Goal: Answer question/provide support

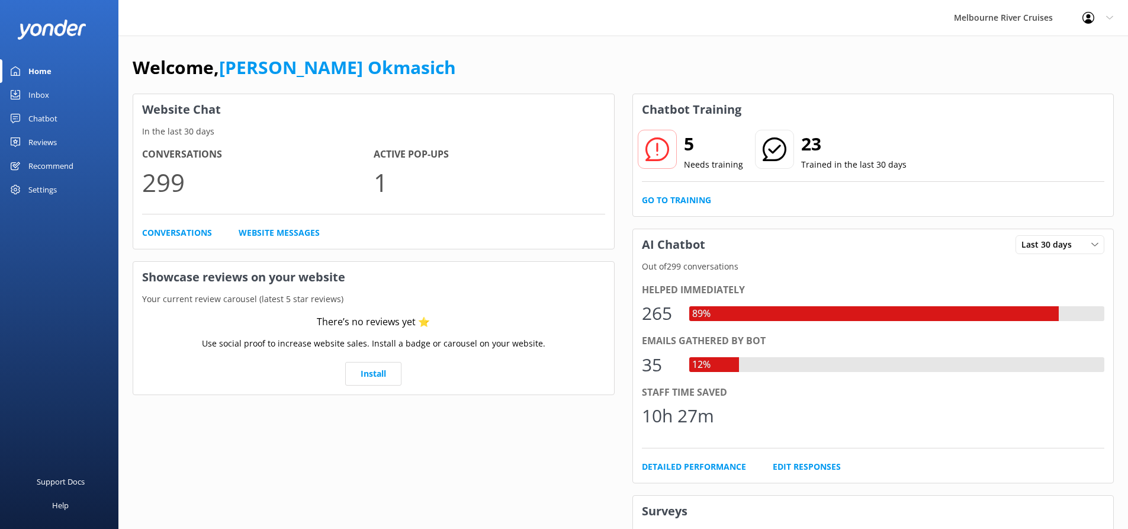
click at [37, 97] on div "Inbox" at bounding box center [38, 95] width 21 height 24
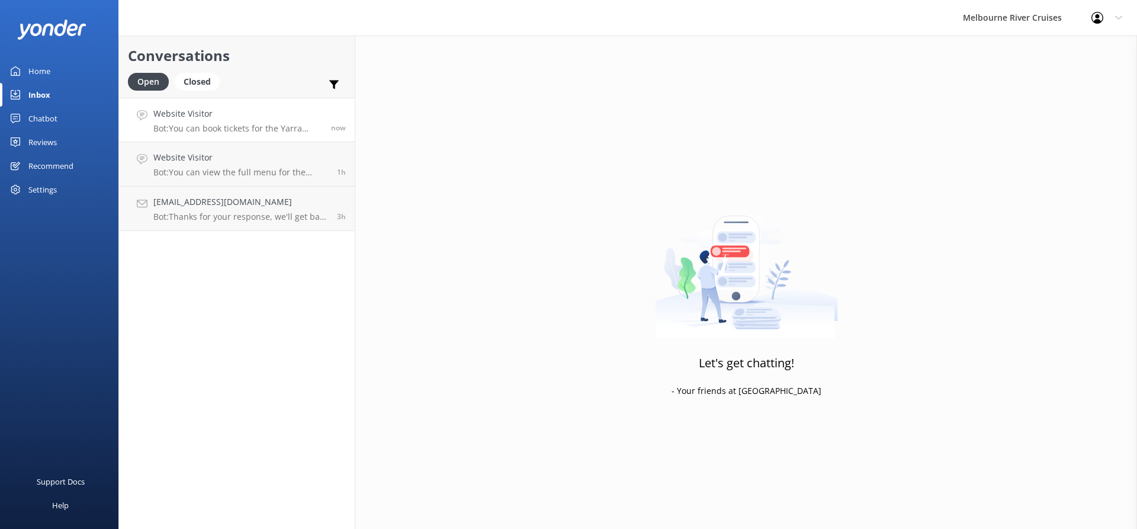
click at [238, 123] on p "Bot: You can book tickets for the Yarra River Cruises online. For the Melbourne…" at bounding box center [237, 128] width 169 height 11
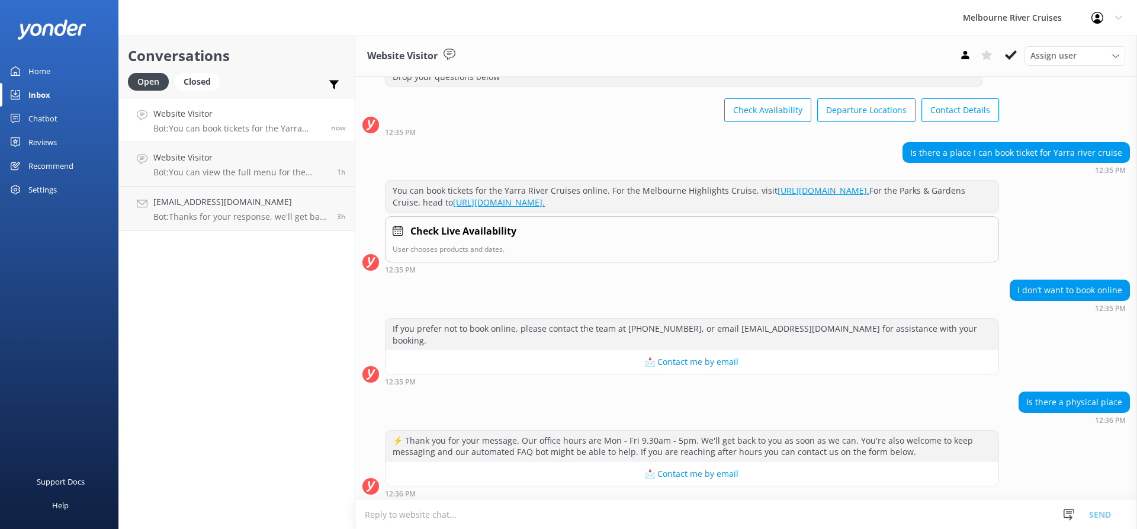
scroll to position [69, 0]
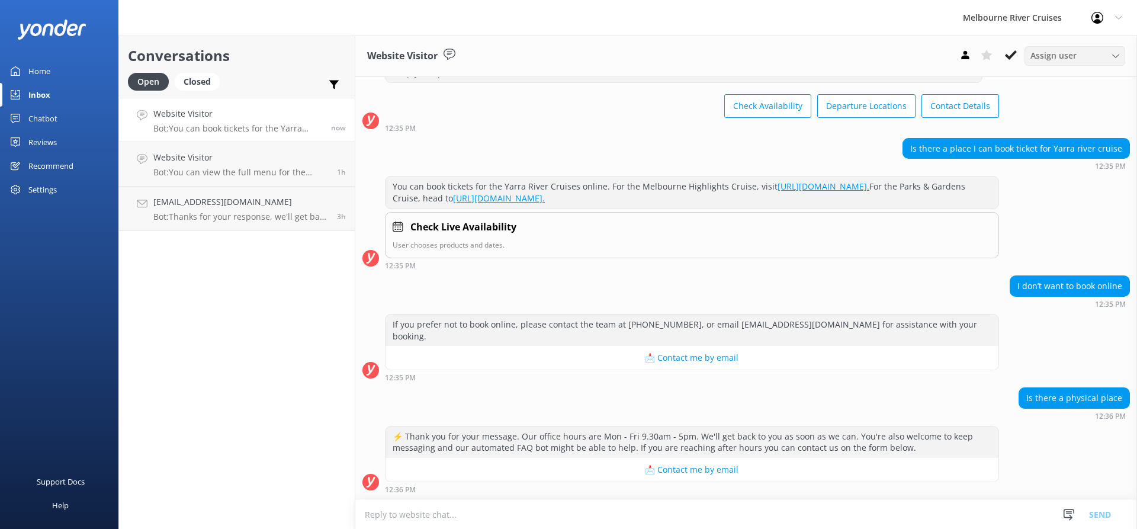
click at [1100, 55] on div "Assign user" at bounding box center [1074, 55] width 95 height 13
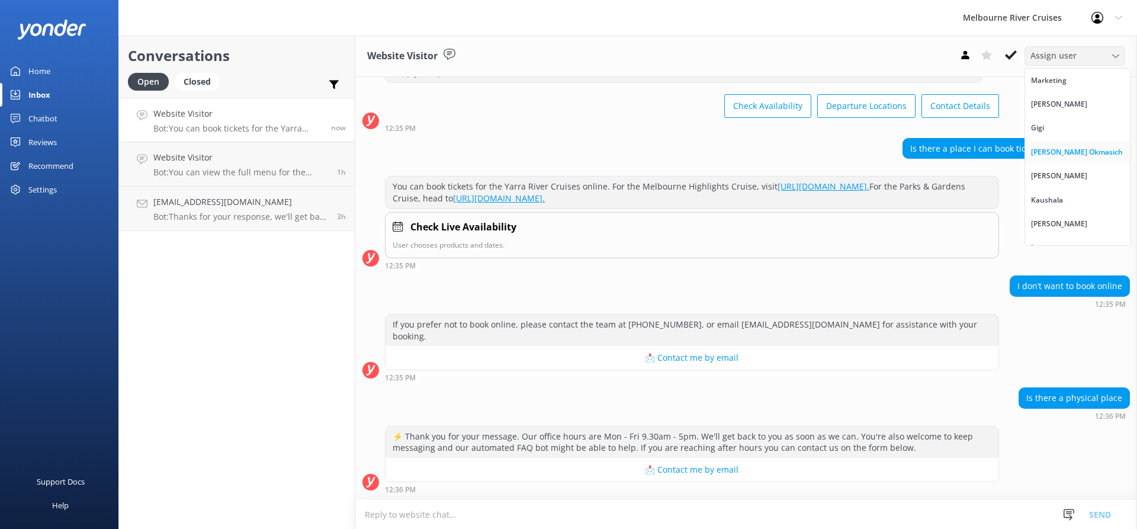
click at [1086, 153] on div "[PERSON_NAME] Okmasich" at bounding box center [1077, 152] width 92 height 12
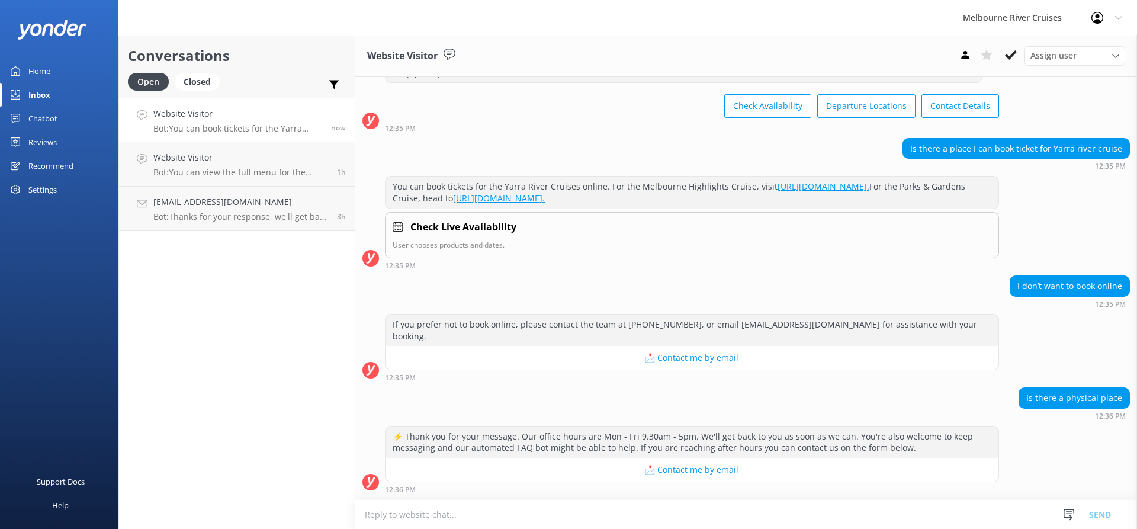
scroll to position [95, 0]
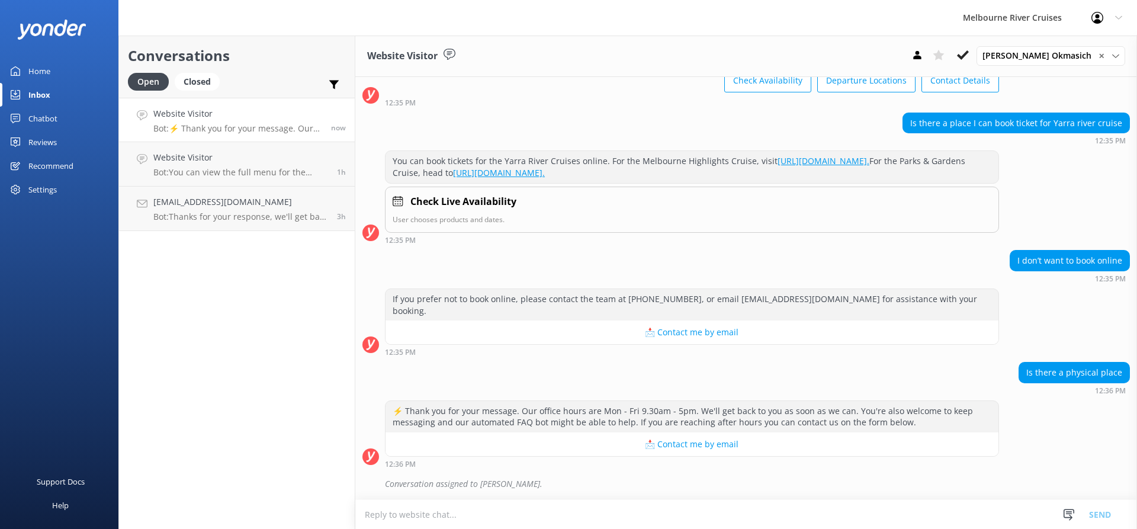
click at [561, 517] on textarea at bounding box center [746, 514] width 782 height 29
type textarea "Hi, you can book sightseeing cruises"
drag, startPoint x: 518, startPoint y: 513, endPoint x: 354, endPoint y: 507, distance: 164.2
click at [354, 507] on div "Conversations Open Closed Important Assigned to me Unassigned Website Visitor B…" at bounding box center [627, 282] width 1019 height 493
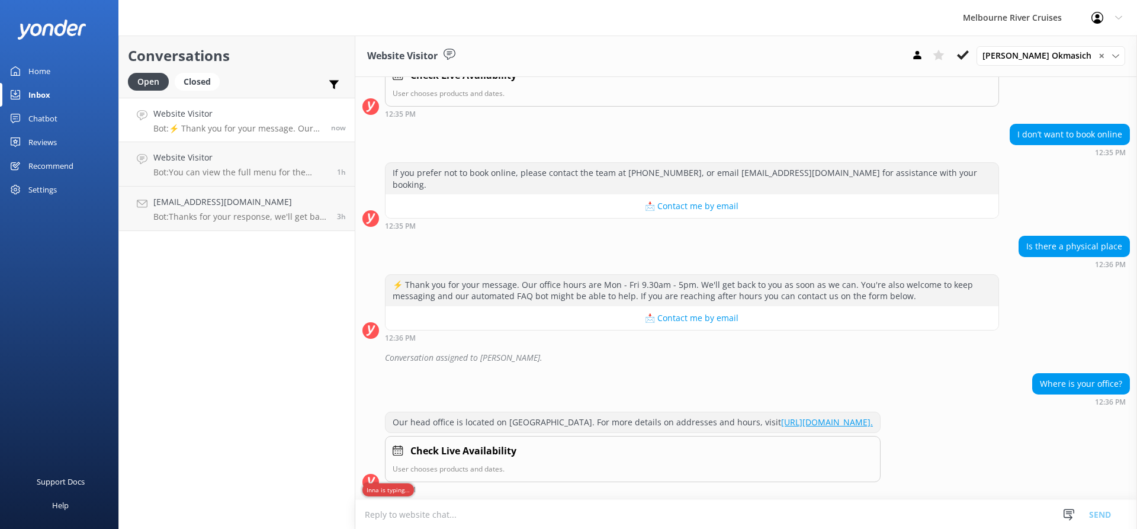
scroll to position [249, 0]
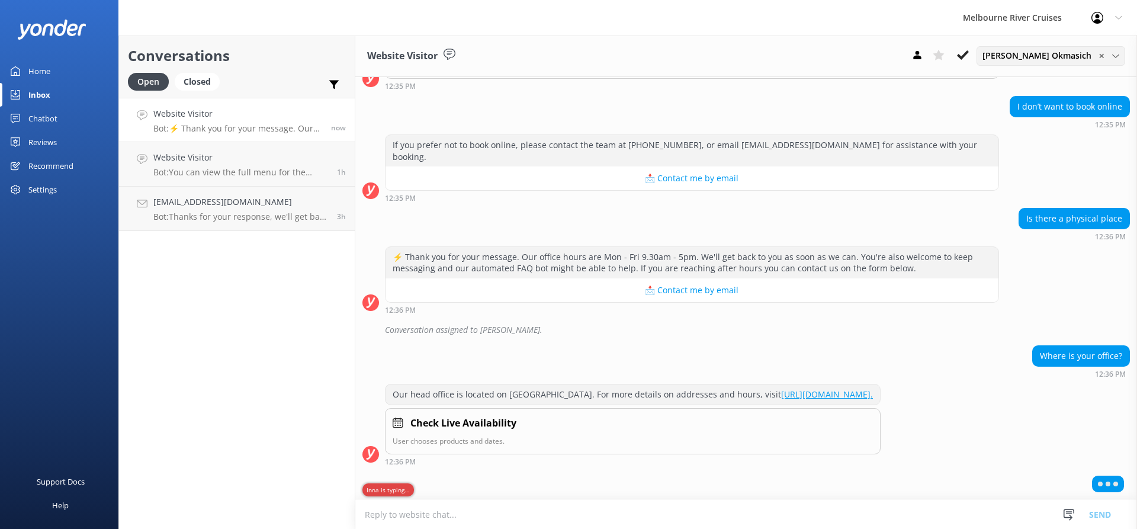
click at [1085, 53] on span "[PERSON_NAME] Okmasich" at bounding box center [1040, 55] width 116 height 13
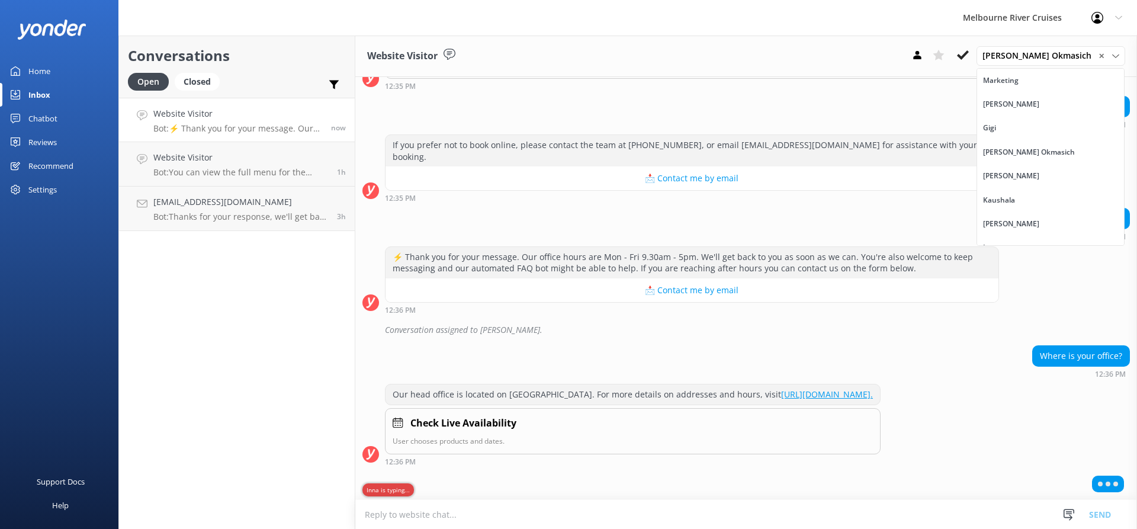
click at [903, 33] on div "Melbourne River Cruises Profile Settings Logout" at bounding box center [568, 18] width 1137 height 36
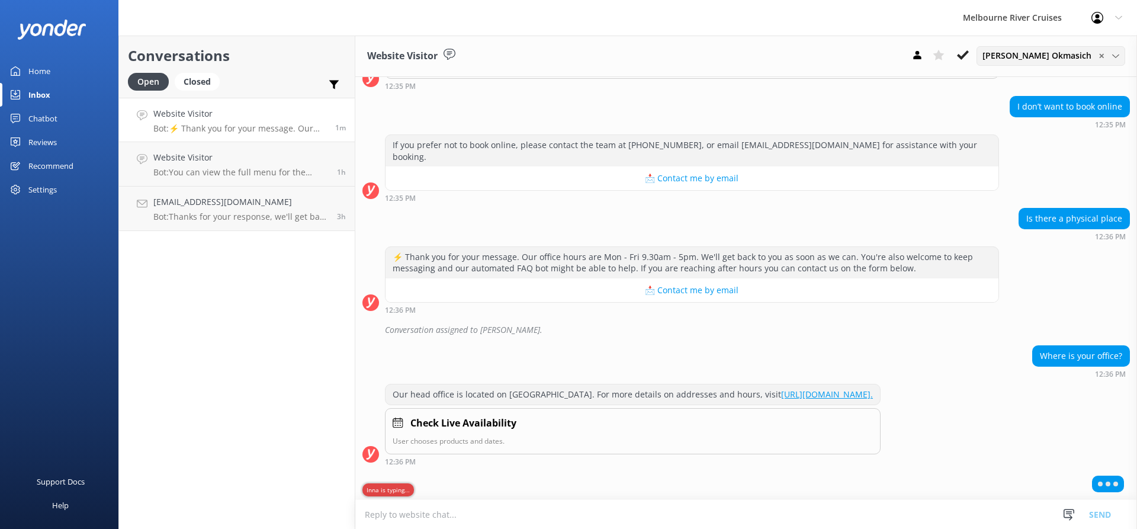
click at [1092, 51] on span "[PERSON_NAME] Okmasich" at bounding box center [1040, 55] width 116 height 13
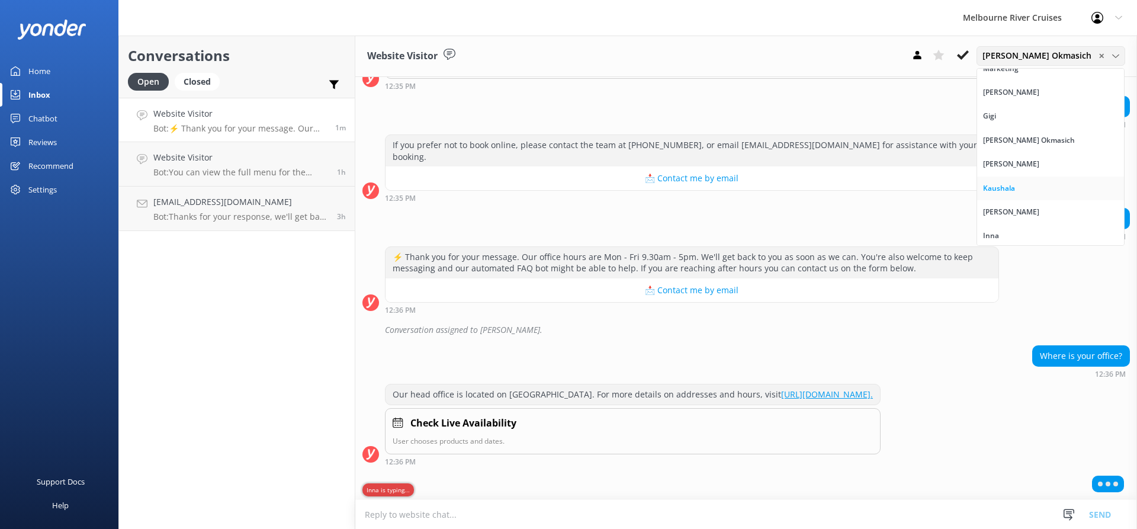
scroll to position [15, 0]
click at [1046, 230] on link "Inna" at bounding box center [1050, 233] width 147 height 24
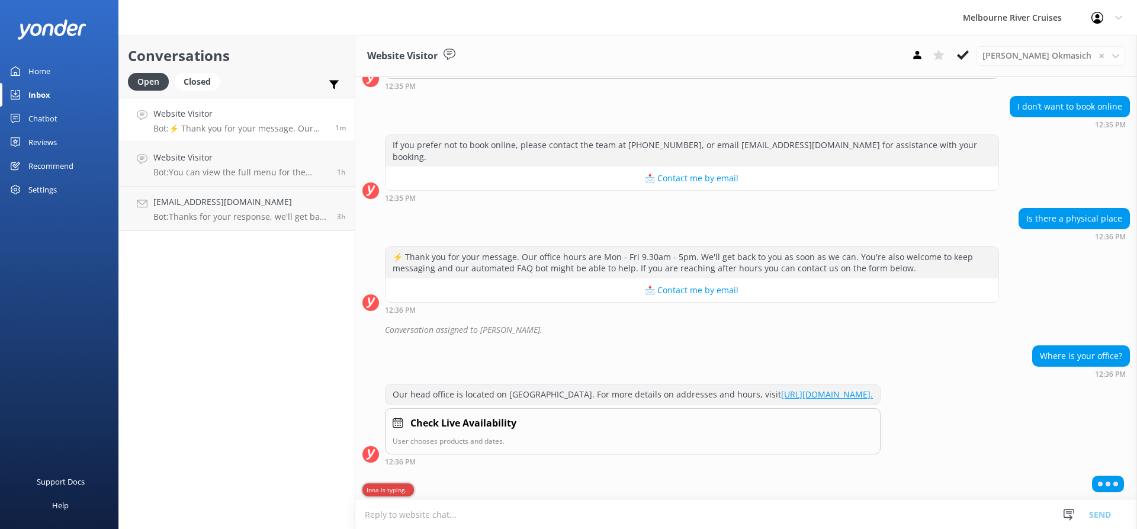
click at [844, 26] on div "Melbourne River Cruises Profile Settings Logout" at bounding box center [568, 18] width 1137 height 36
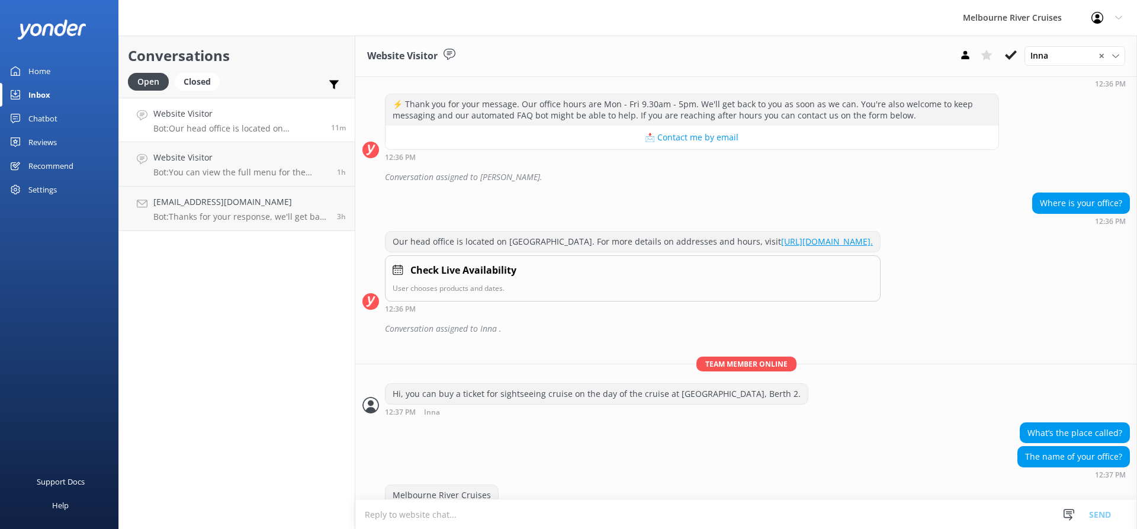
scroll to position [487, 0]
